Goal: Entertainment & Leisure: Consume media (video, audio)

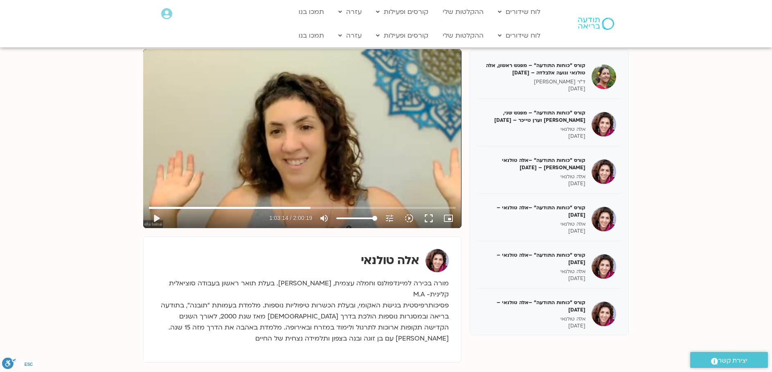
scroll to position [142, 0]
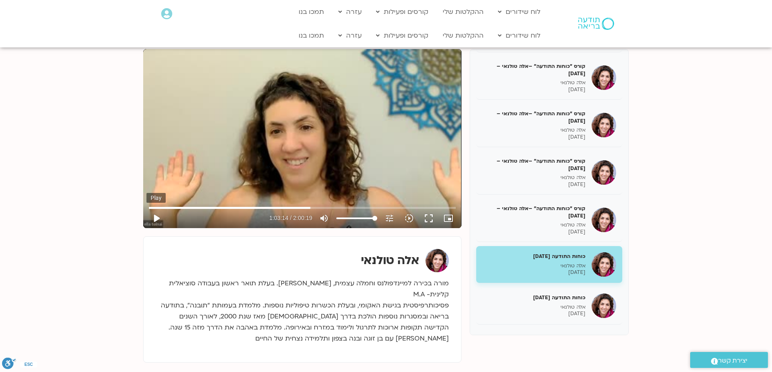
click at [155, 218] on button "play_arrow" at bounding box center [156, 219] width 20 height 20
click at [315, 207] on input "Seek" at bounding box center [302, 207] width 307 height 5
click at [319, 206] on input "Seek" at bounding box center [302, 207] width 307 height 5
click at [322, 207] on input "Seek" at bounding box center [302, 207] width 307 height 5
click at [326, 207] on input "Seek" at bounding box center [302, 207] width 307 height 5
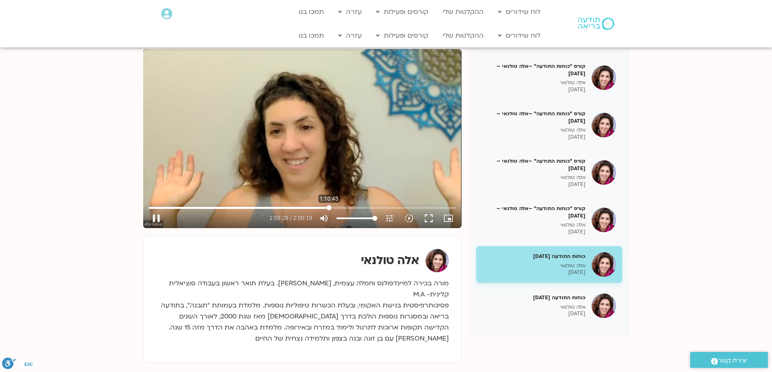
click at [329, 206] on input "Seek" at bounding box center [302, 207] width 307 height 5
click at [335, 207] on input "Seek" at bounding box center [302, 207] width 307 height 5
click at [376, 207] on input "Seek" at bounding box center [302, 207] width 307 height 5
click at [380, 208] on input "Seek" at bounding box center [302, 207] width 307 height 5
click at [385, 207] on input "Seek" at bounding box center [302, 207] width 307 height 5
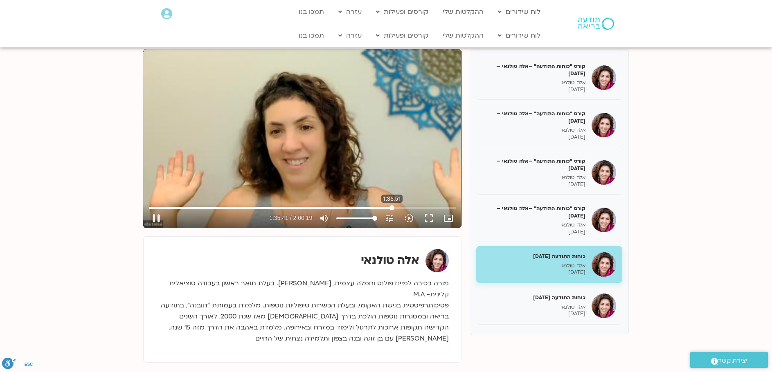
click at [392, 208] on input "Seek" at bounding box center [302, 207] width 307 height 5
click at [402, 207] on input "Seek" at bounding box center [302, 207] width 307 height 5
click at [405, 208] on input "Seek" at bounding box center [302, 207] width 307 height 5
click at [414, 208] on input "Seek" at bounding box center [302, 207] width 307 height 5
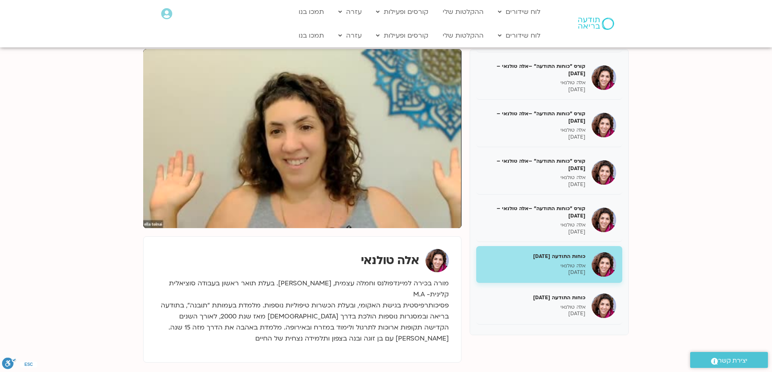
scroll to position [41, 0]
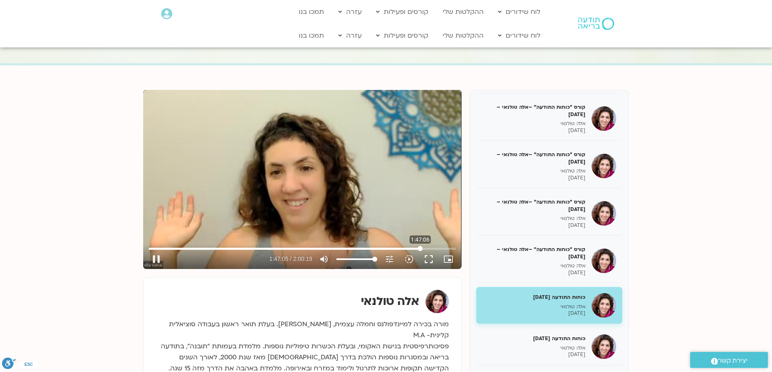
click at [420, 249] on input "Seek" at bounding box center [302, 248] width 307 height 5
click at [157, 254] on button "pause" at bounding box center [156, 260] width 20 height 20
click at [155, 256] on button "play_arrow" at bounding box center [156, 260] width 20 height 20
click at [442, 250] on input "Seek" at bounding box center [302, 248] width 307 height 5
type input "7219.72"
